Goal: Task Accomplishment & Management: Complete application form

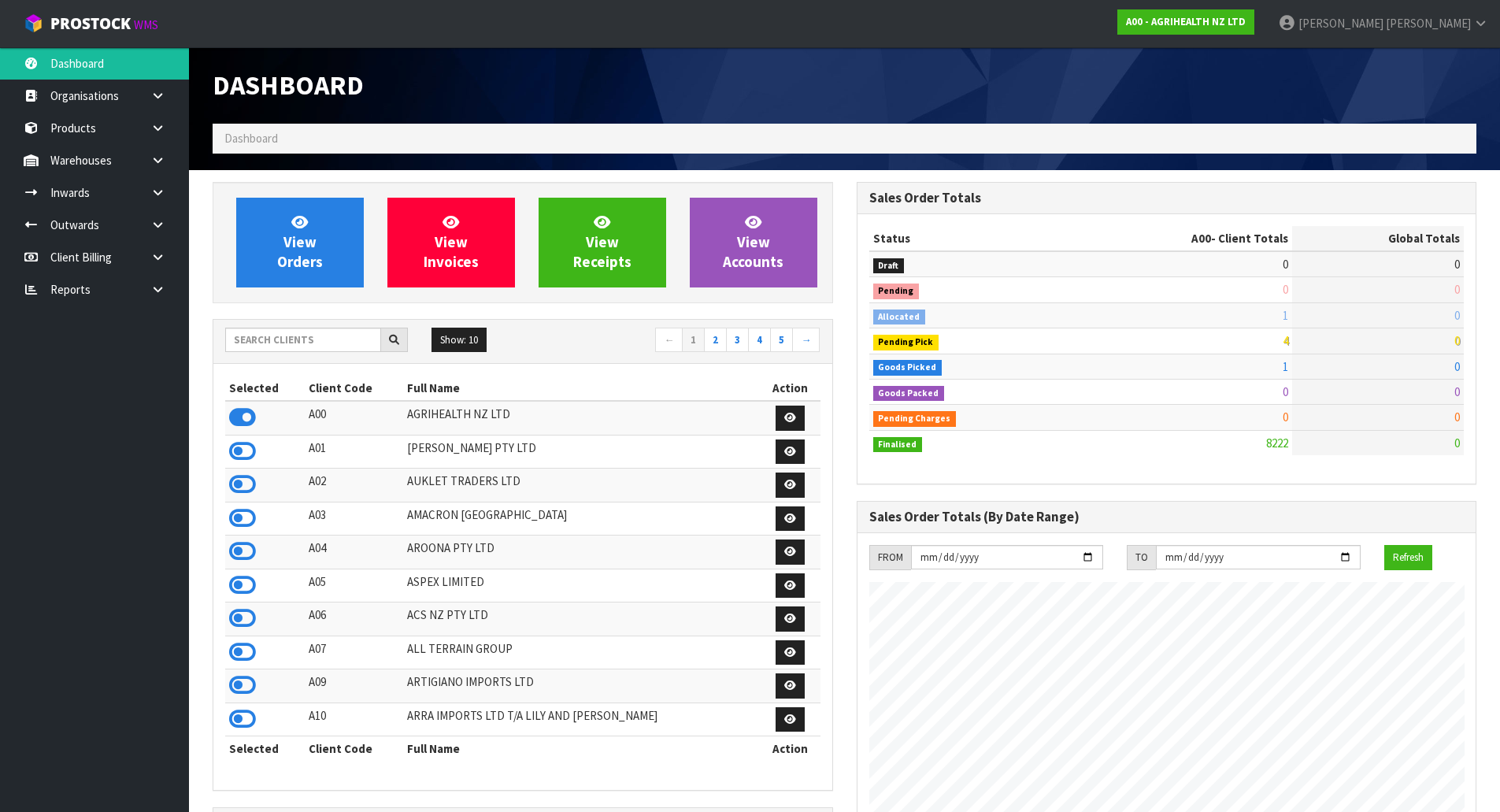
scroll to position [1193, 643]
click at [350, 346] on input "text" at bounding box center [303, 340] width 156 height 24
click at [266, 332] on input "text" at bounding box center [303, 340] width 156 height 24
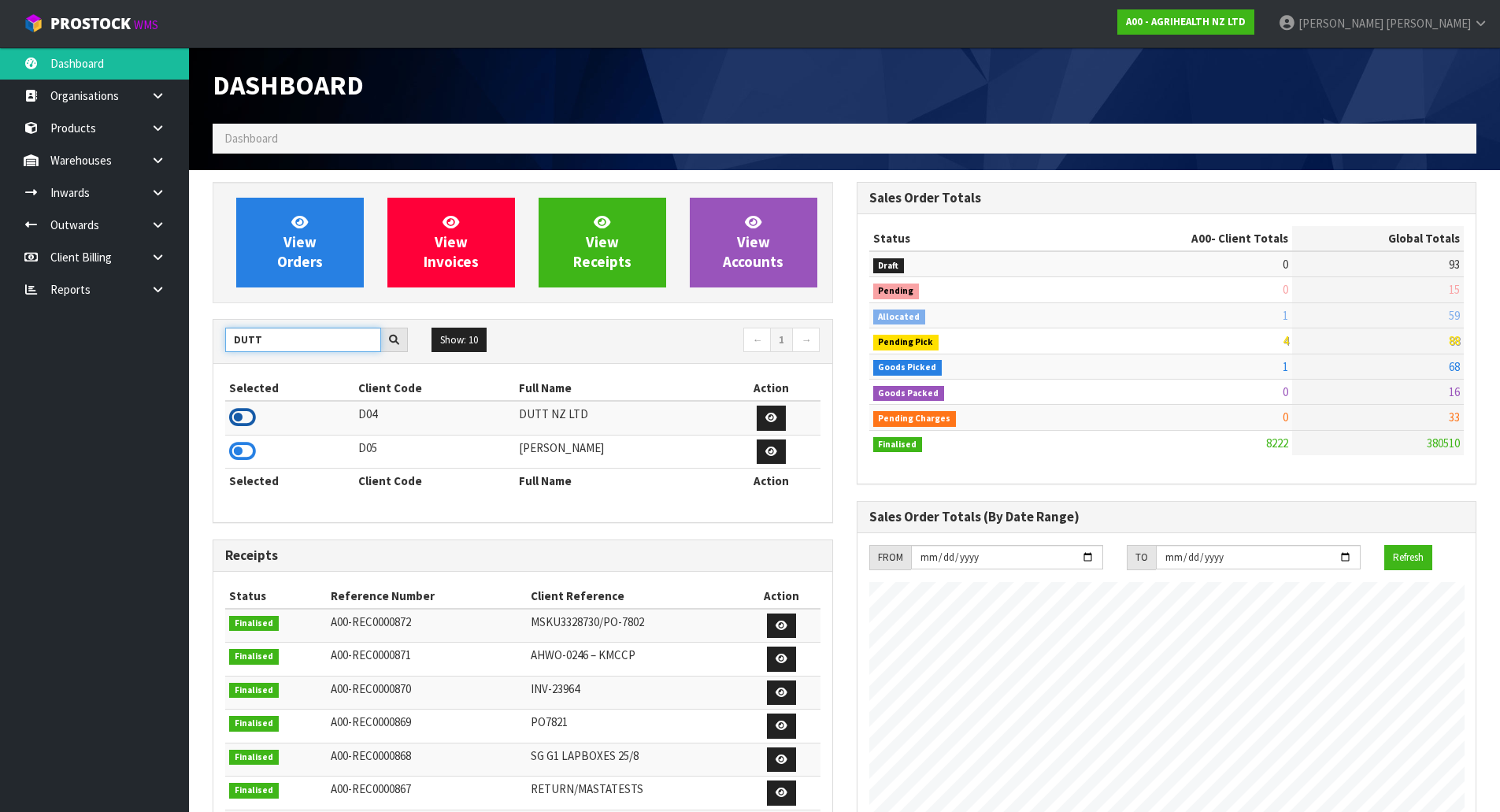
type input "DUTT"
click at [247, 420] on icon at bounding box center [242, 416] width 27 height 24
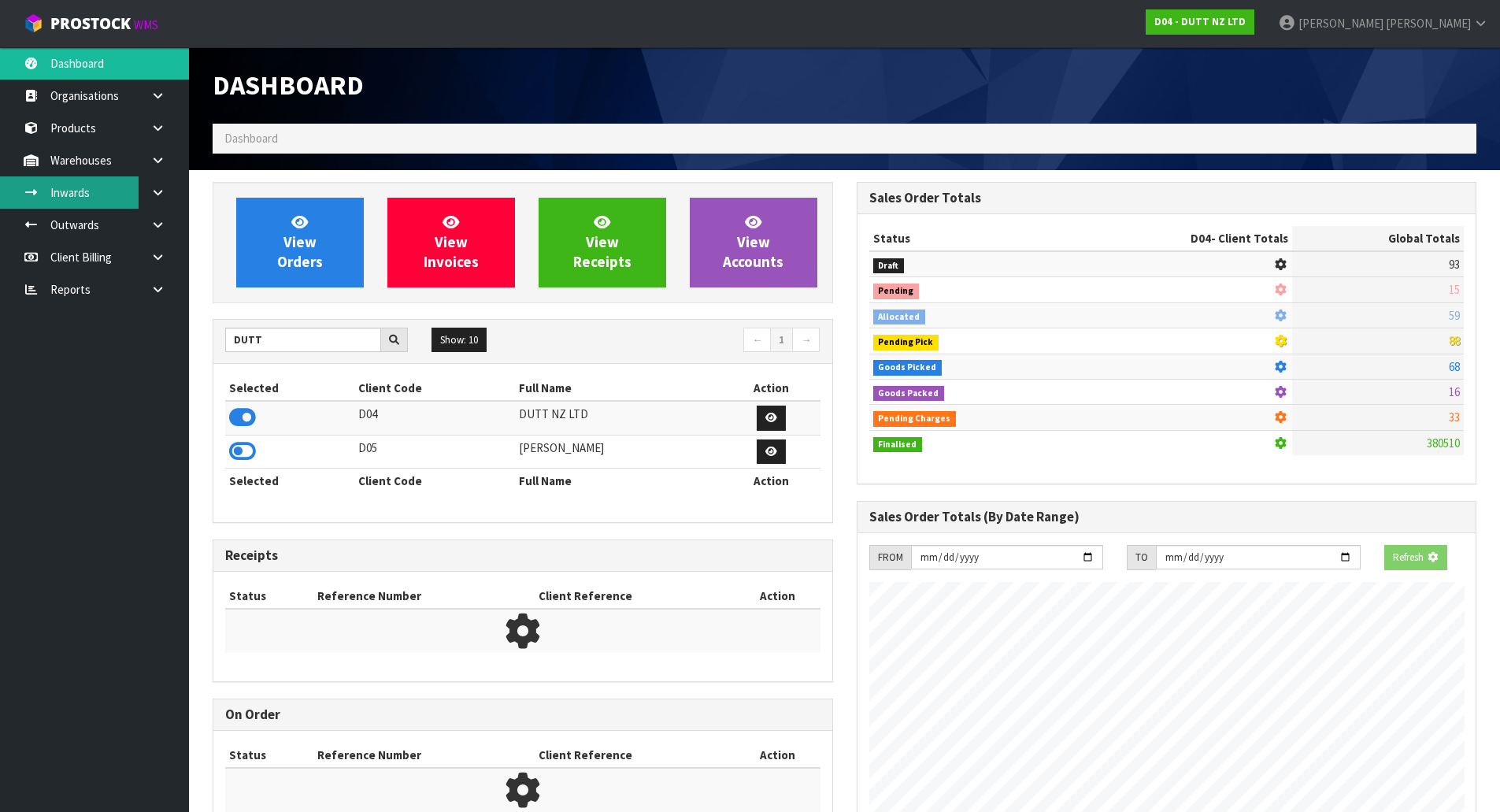
scroll to position [1091, 643]
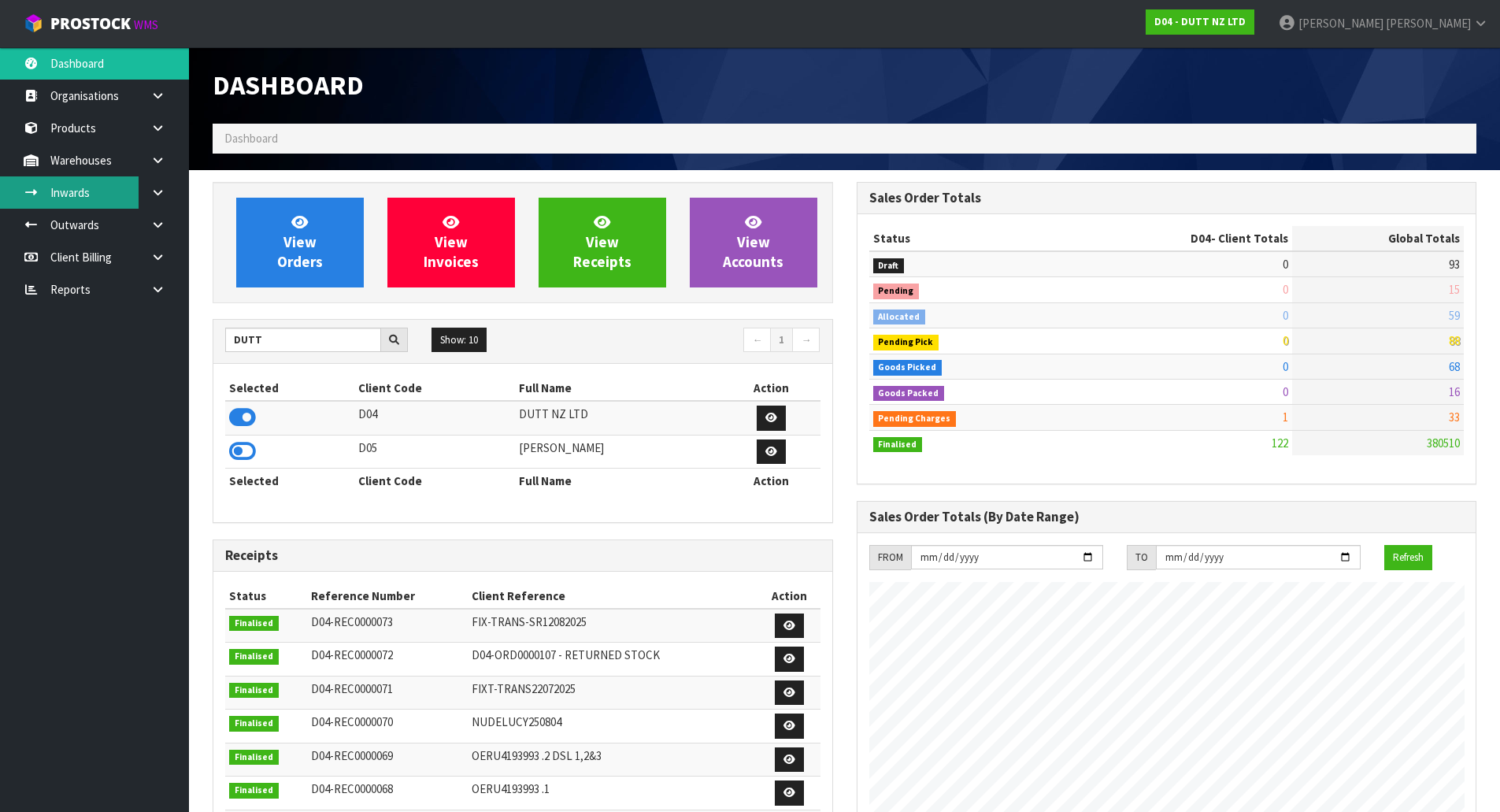
click at [83, 186] on link "Inwards" at bounding box center [95, 192] width 189 height 32
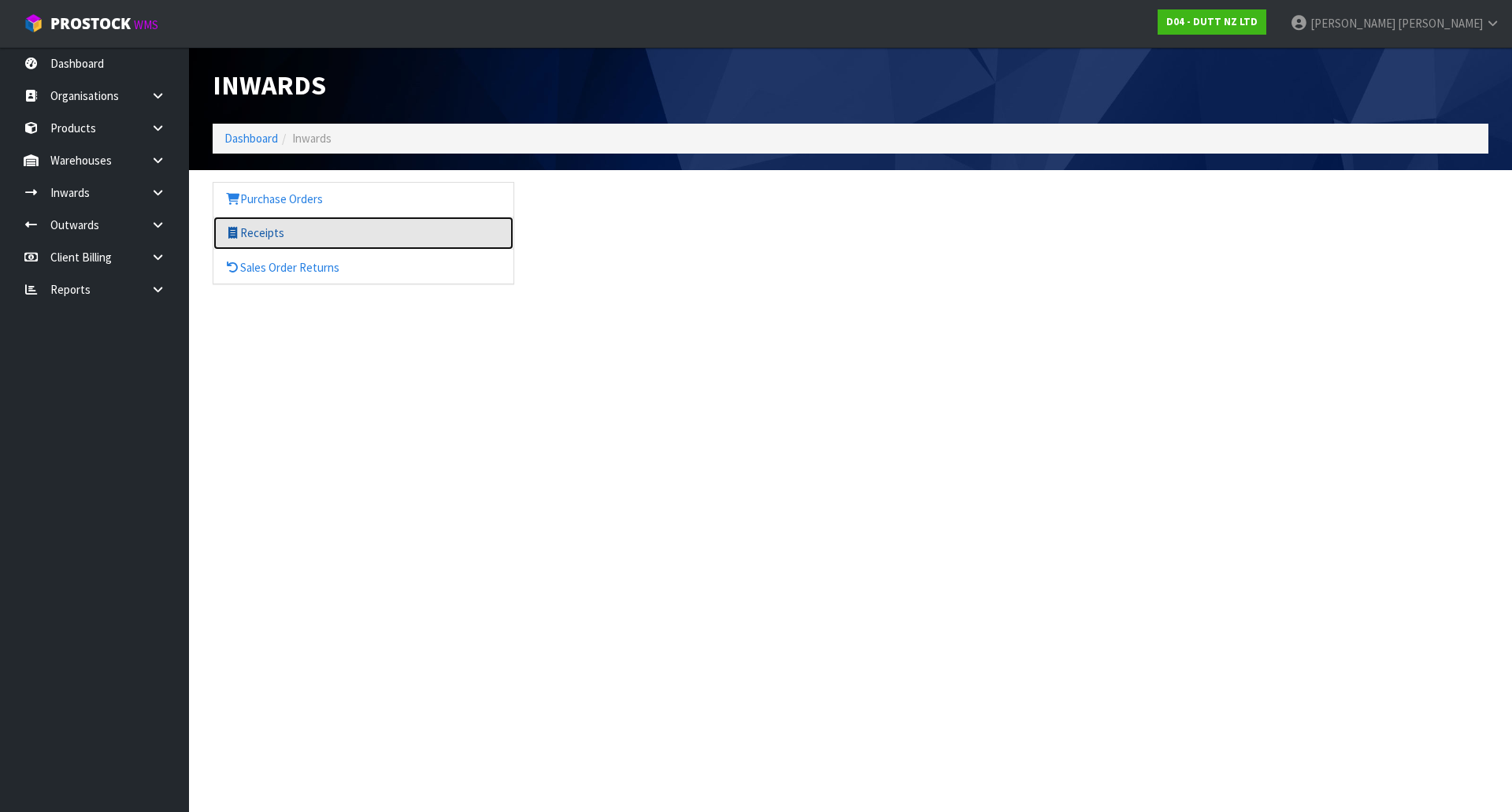
click at [303, 220] on link "Receipts" at bounding box center [363, 232] width 300 height 32
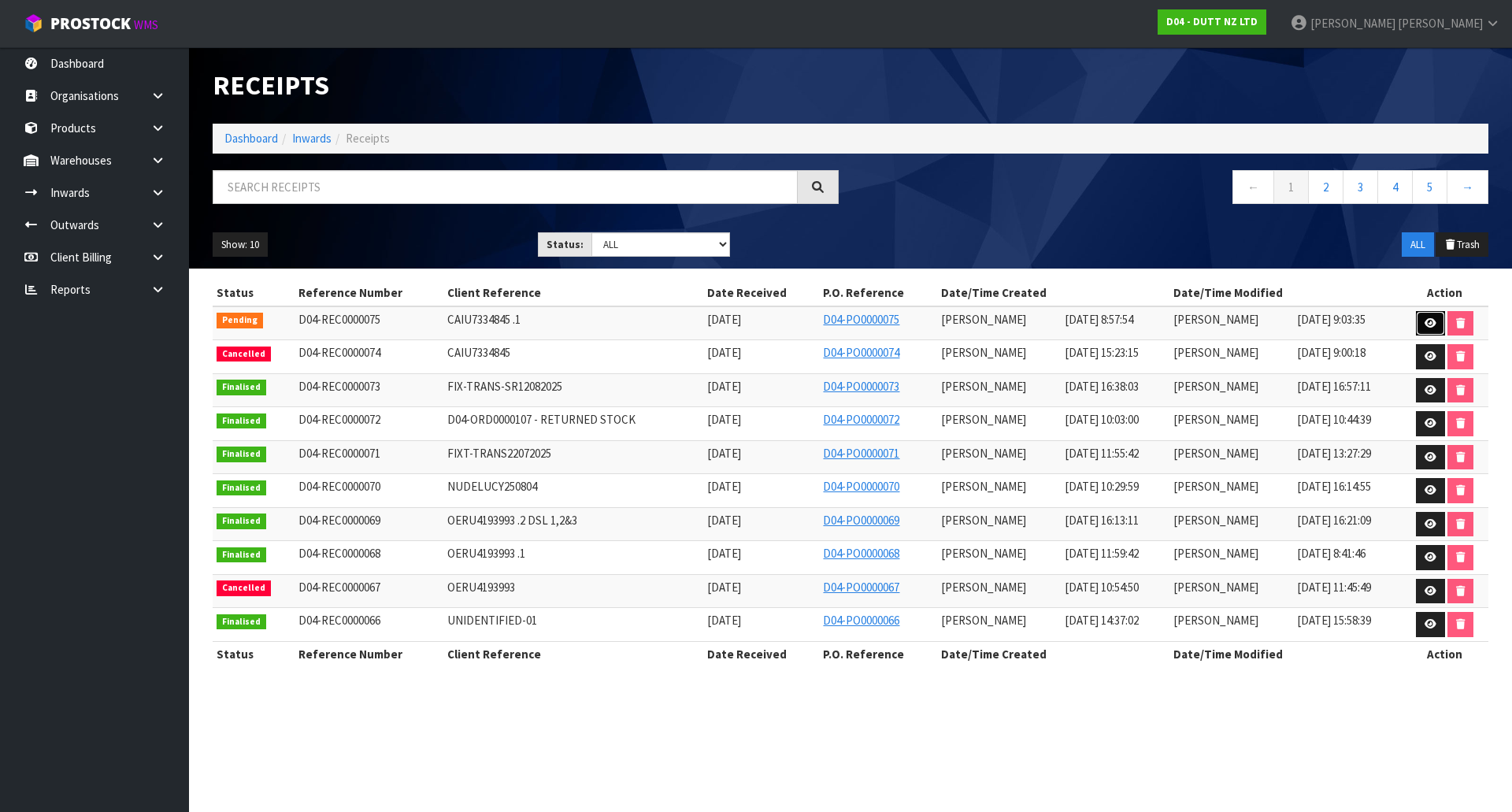
click at [1440, 321] on link at bounding box center [1430, 323] width 29 height 25
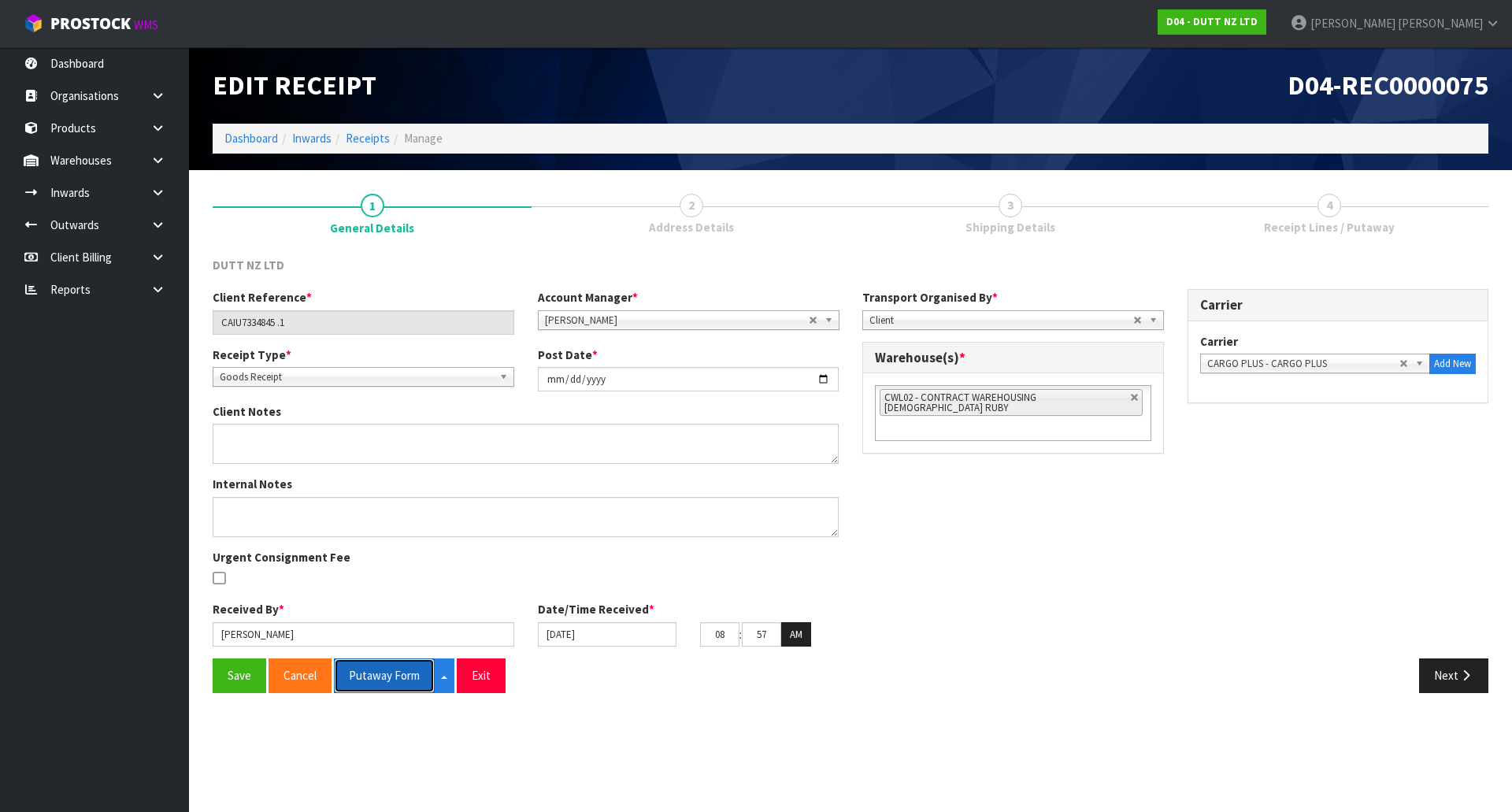
click at [383, 684] on button "Putaway Form" at bounding box center [384, 675] width 101 height 34
click at [1018, 584] on div "Client Reference * CAIU7334845 .1 Account Manager * [PERSON_NAME] [PERSON_NAME]…" at bounding box center [850, 473] width 1299 height 369
click at [1214, 472] on div "Client Reference * CAIU7334845 .1 Account Manager * [PERSON_NAME] [PERSON_NAME]…" at bounding box center [850, 473] width 1299 height 369
click at [1446, 677] on button "Next" at bounding box center [1452, 675] width 69 height 34
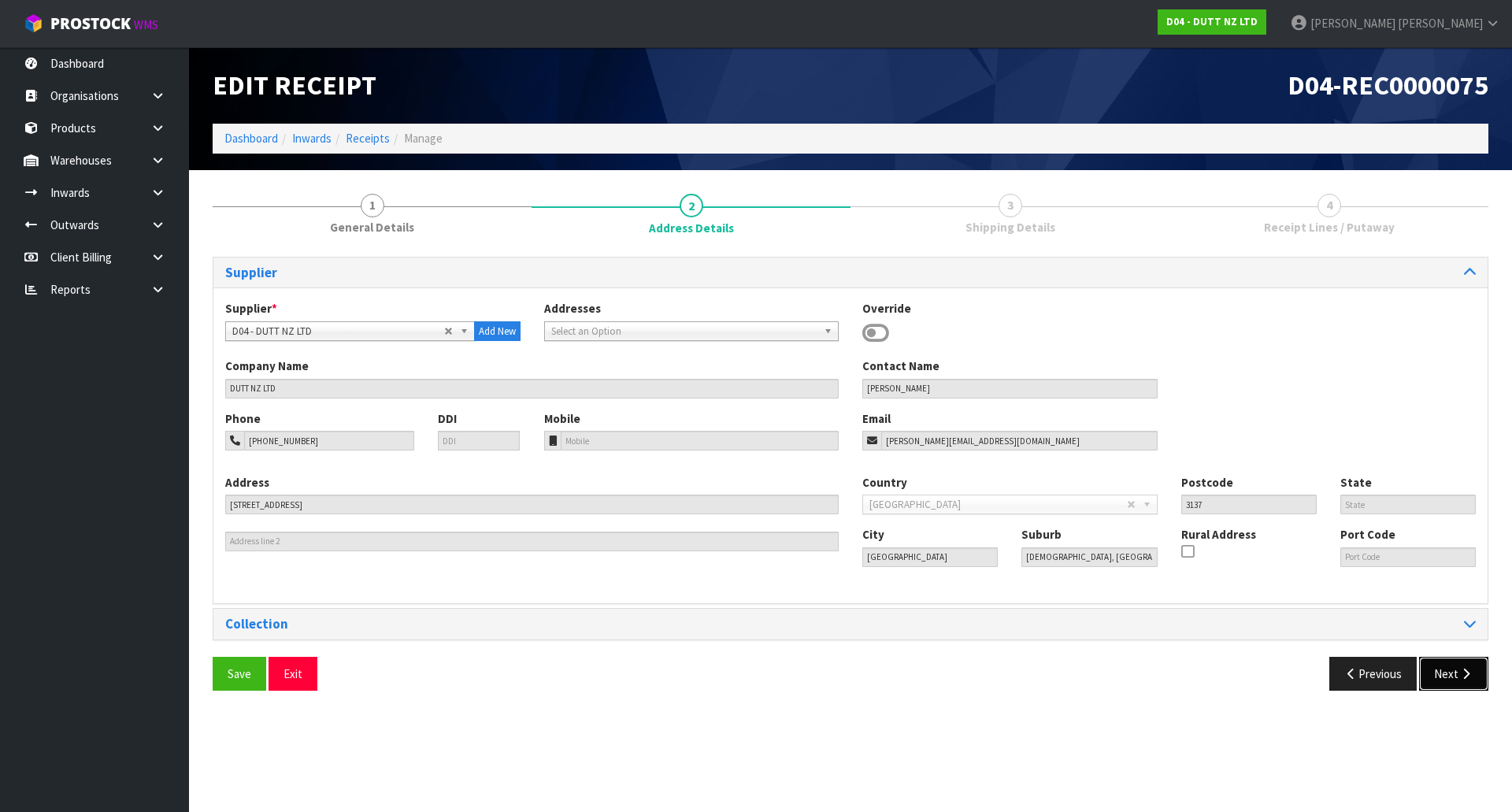
click at [1446, 677] on button "Next" at bounding box center [1452, 673] width 69 height 34
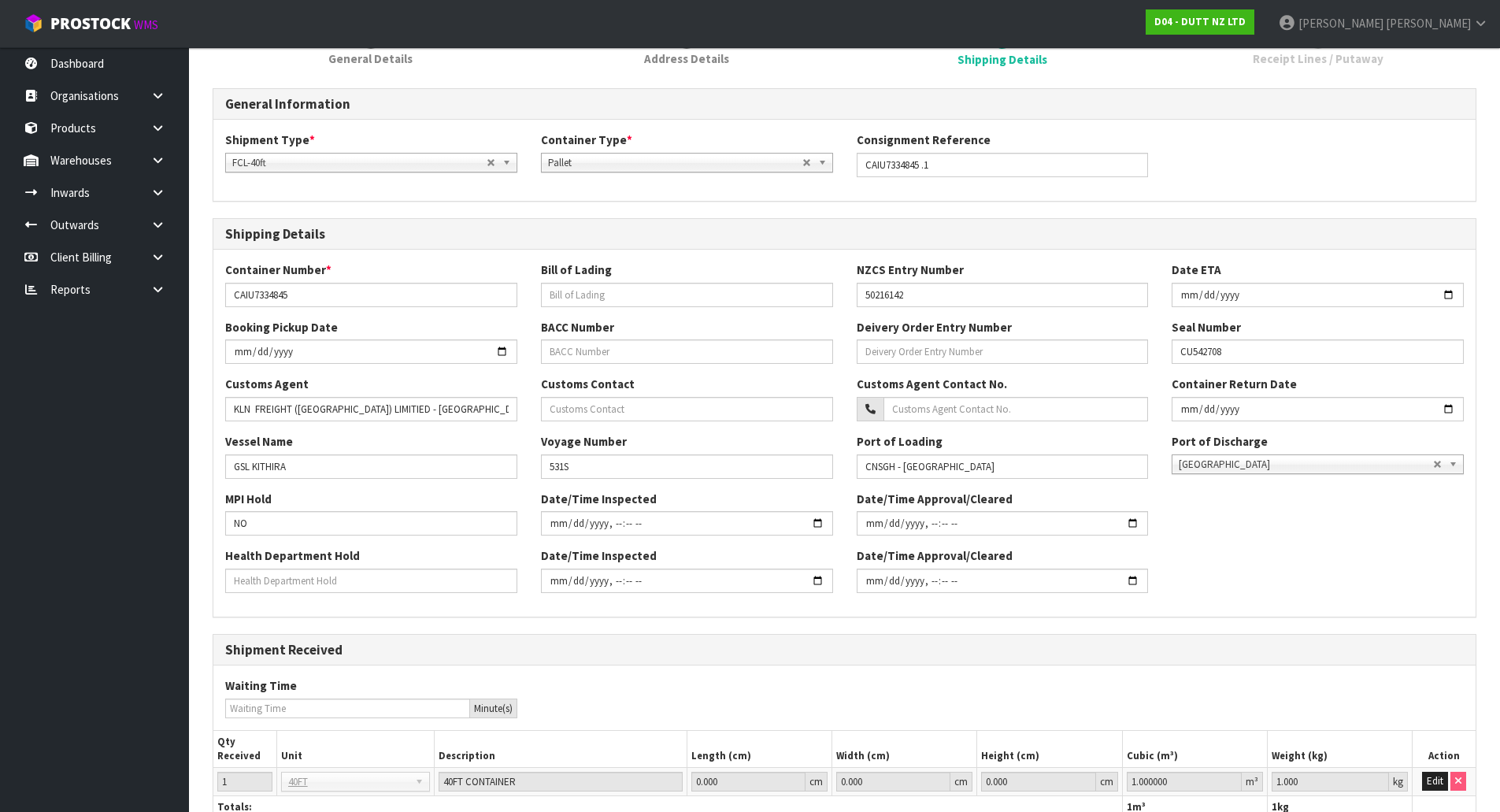
scroll to position [286, 0]
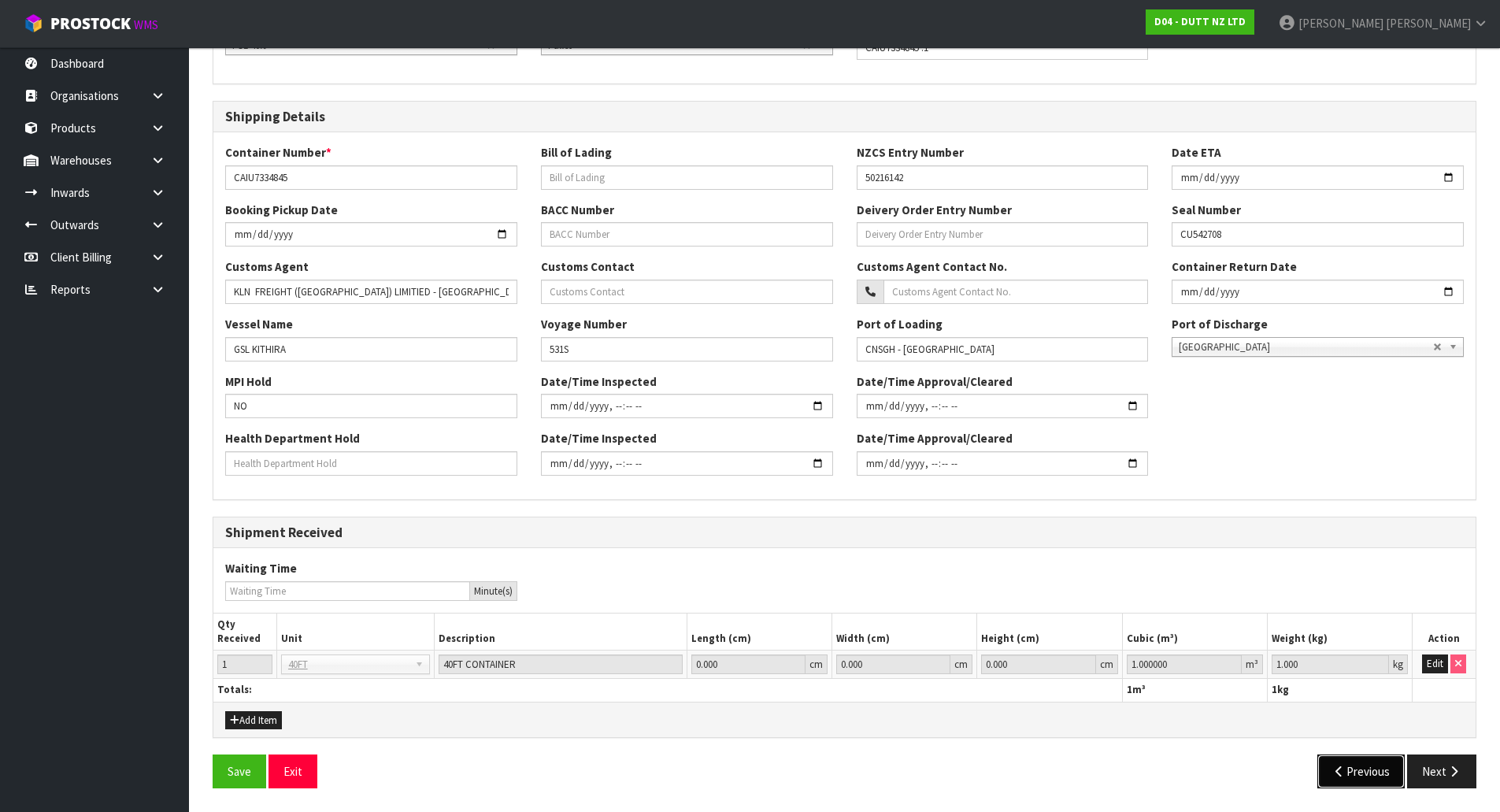
click at [1347, 774] on button "Previous" at bounding box center [1361, 771] width 88 height 34
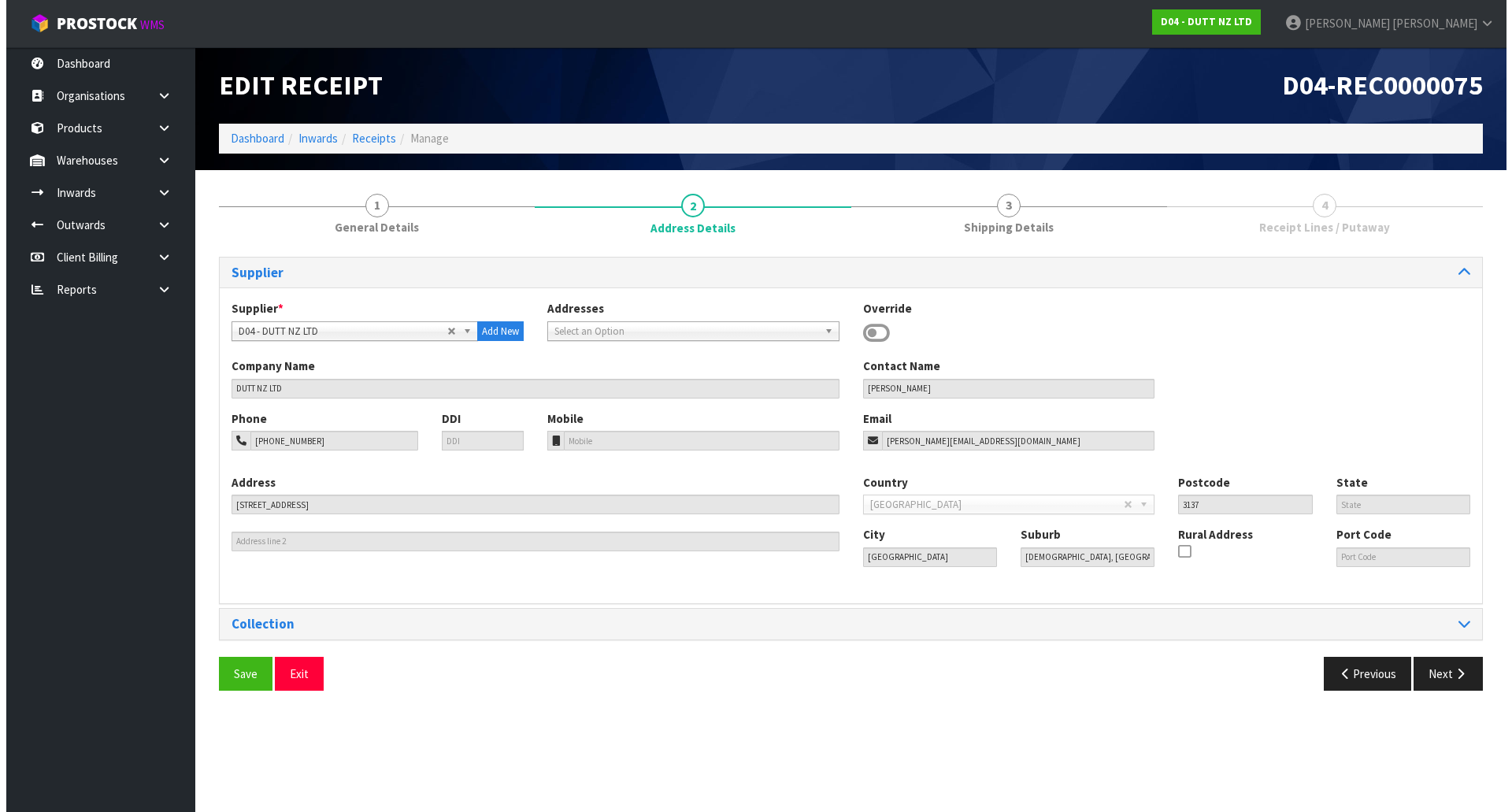
scroll to position [0, 0]
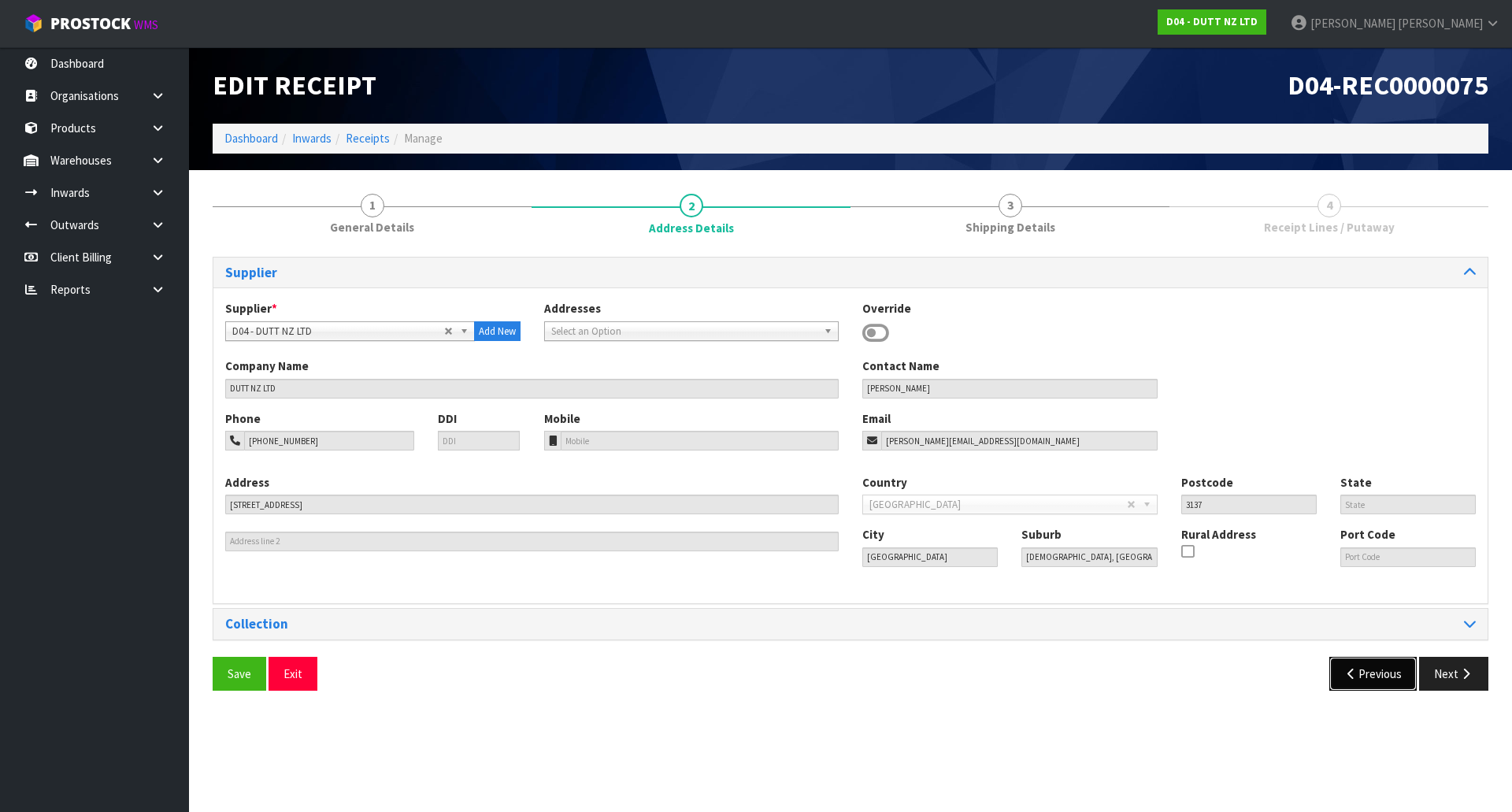
click at [1367, 660] on button "Previous" at bounding box center [1373, 673] width 88 height 34
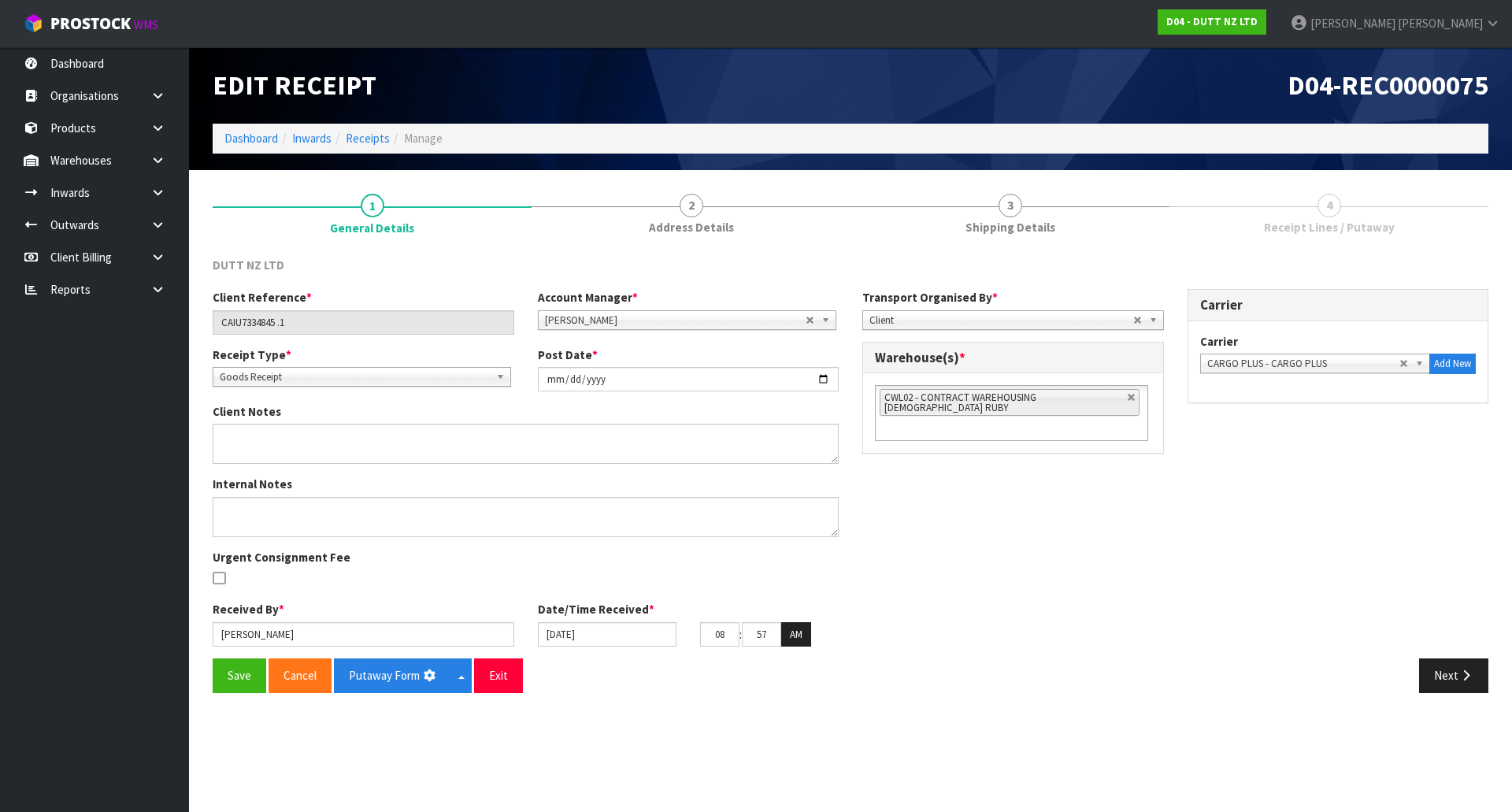
click at [1088, 480] on div "Client Reference * CAIU7334845 .1 Account Manager * [PERSON_NAME] [PERSON_NAME]…" at bounding box center [850, 473] width 1299 height 369
click at [219, 671] on button "Save" at bounding box center [239, 675] width 53 height 34
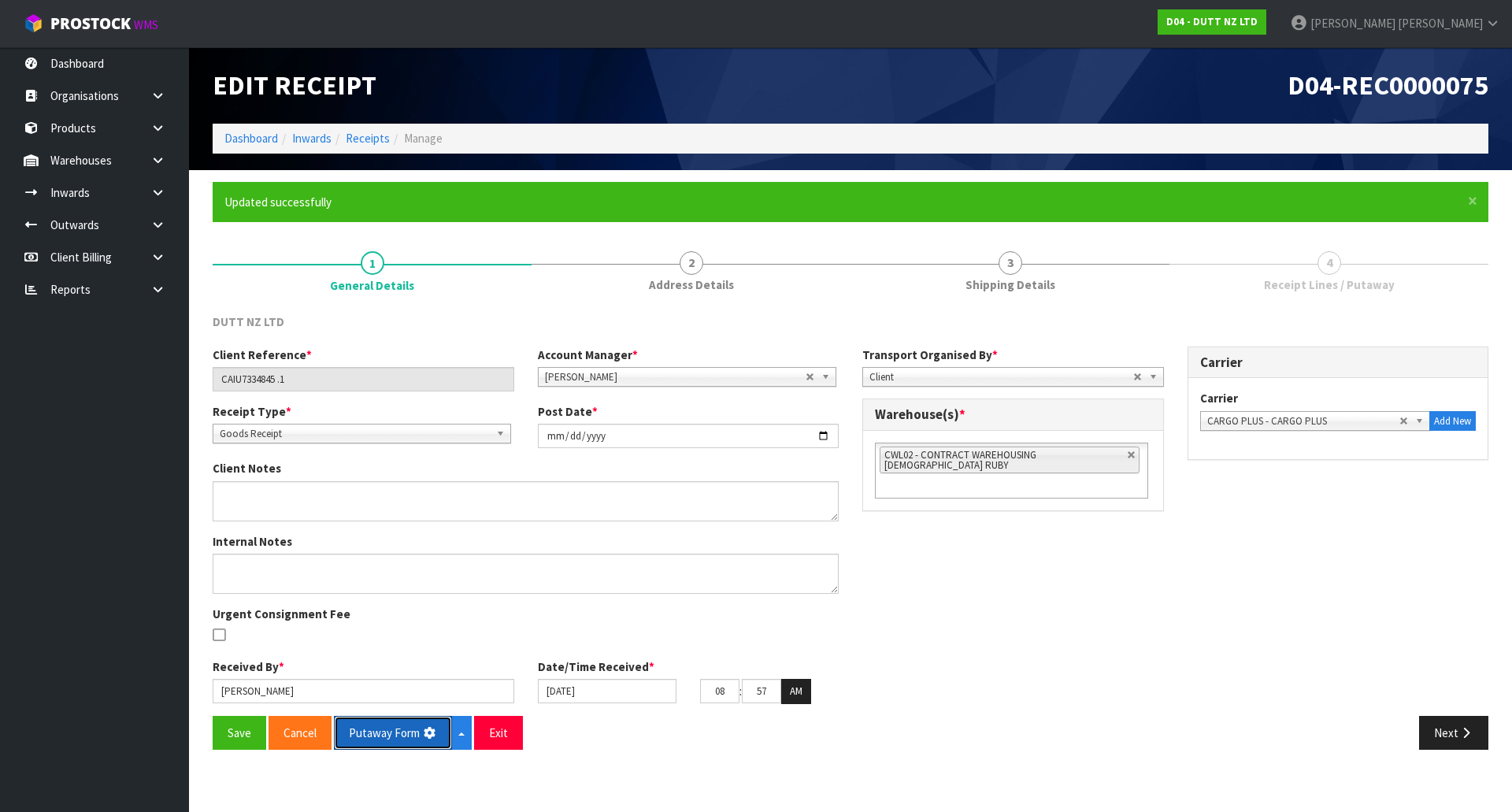
drag, startPoint x: 400, startPoint y: 736, endPoint x: 423, endPoint y: 761, distance: 34.0
click at [400, 736] on button "Putaway Form" at bounding box center [393, 732] width 118 height 34
